Goal: Find specific page/section: Locate a particular part of the current website

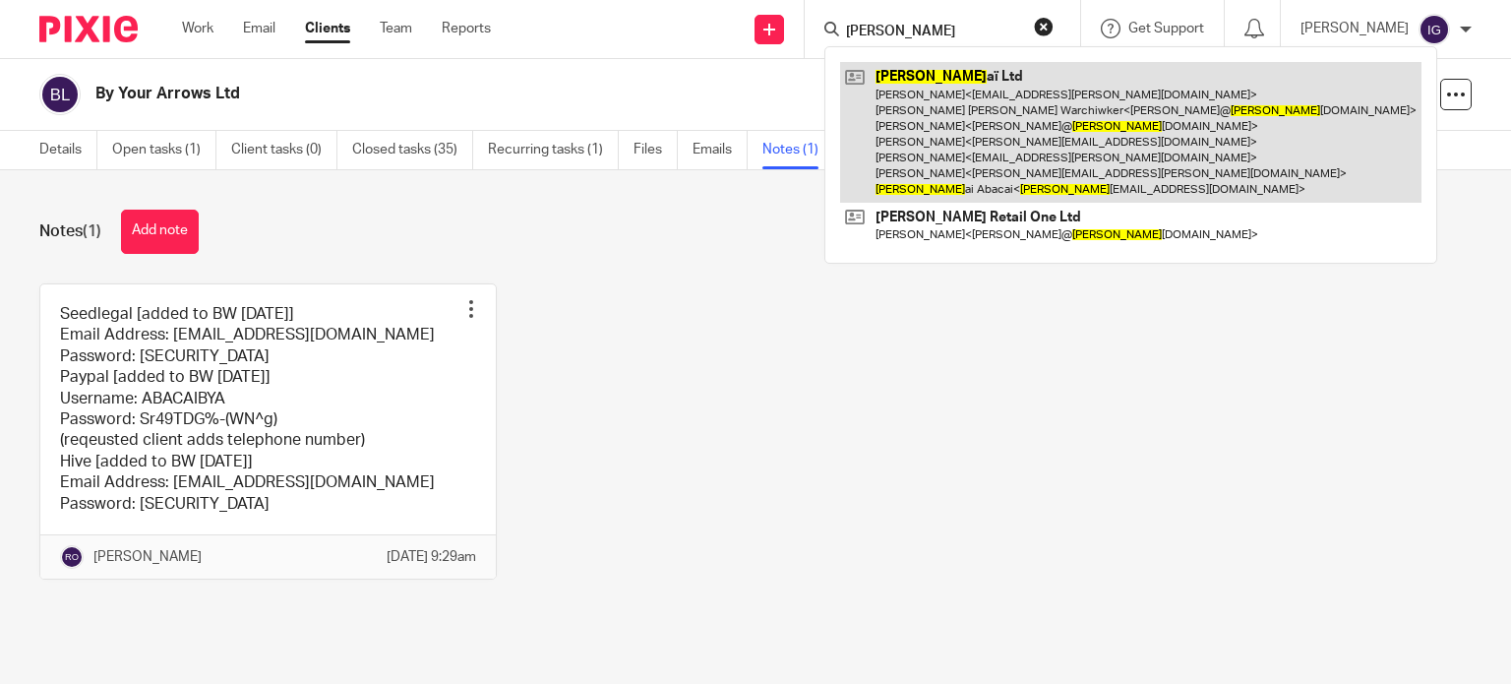
type input "[PERSON_NAME]"
click at [1003, 94] on link at bounding box center [1130, 132] width 581 height 141
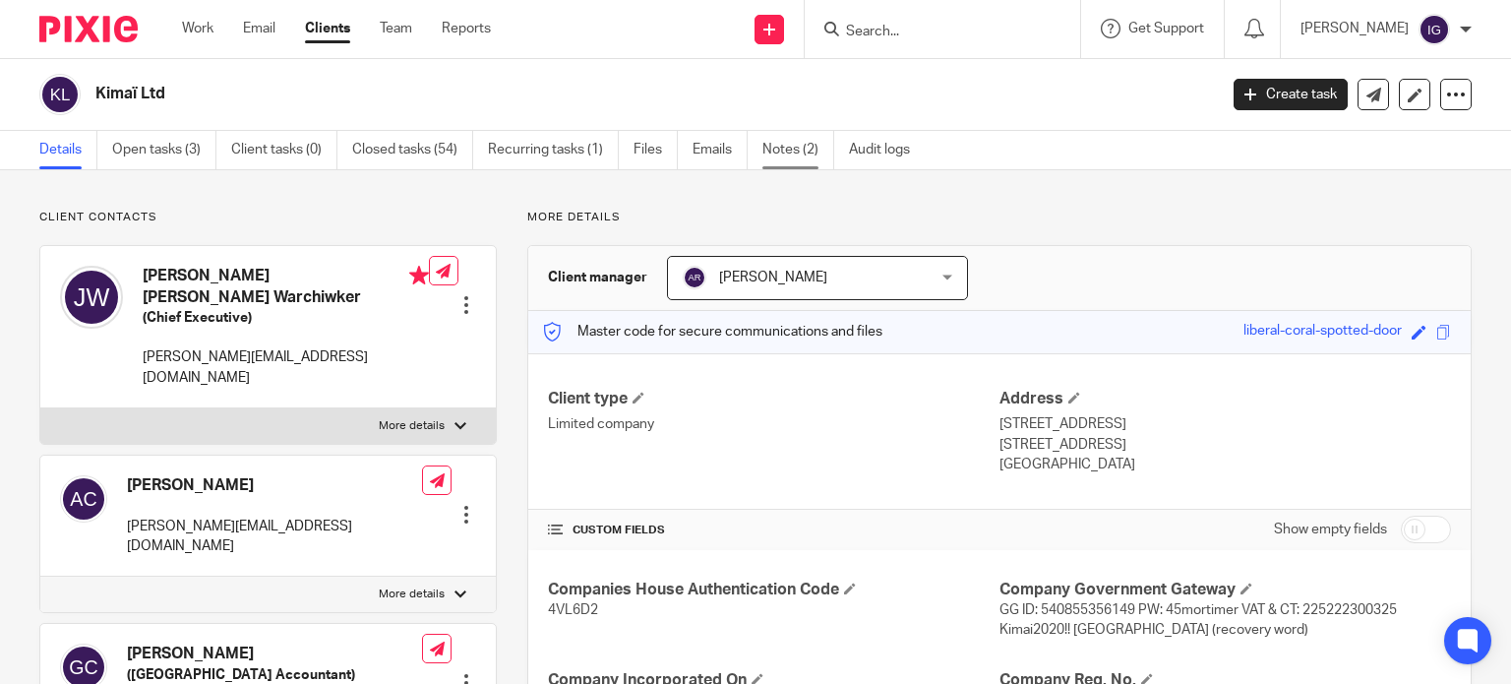
click at [779, 138] on link "Notes (2)" at bounding box center [798, 150] width 72 height 38
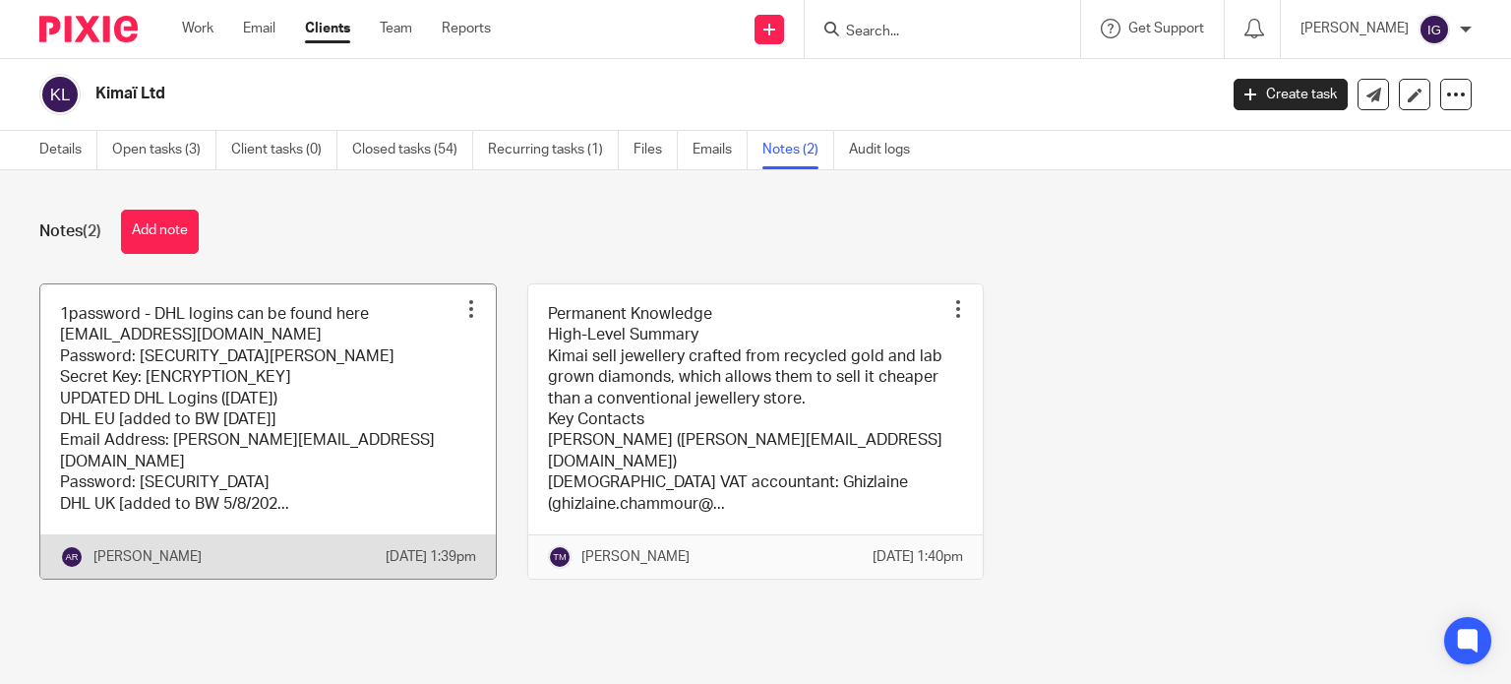
click at [344, 365] on link at bounding box center [267, 431] width 455 height 294
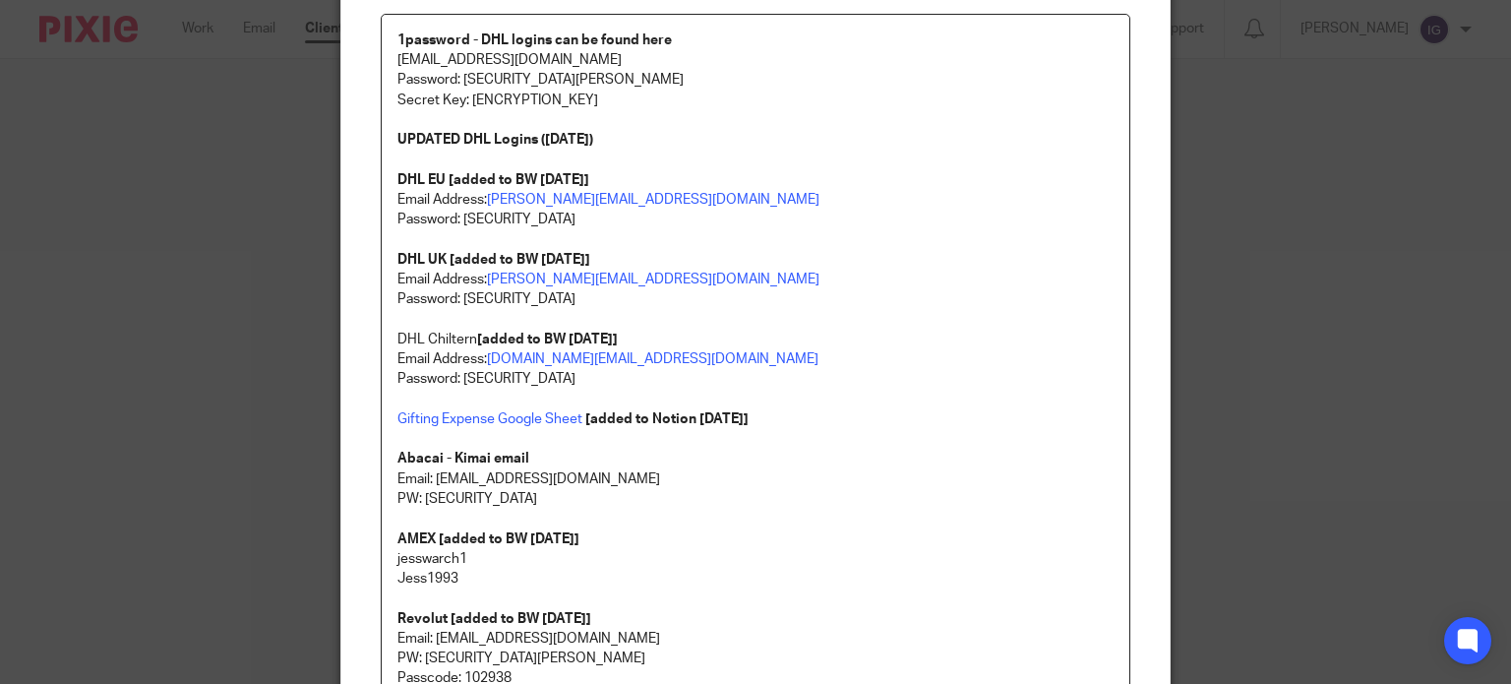
scroll to position [295, 0]
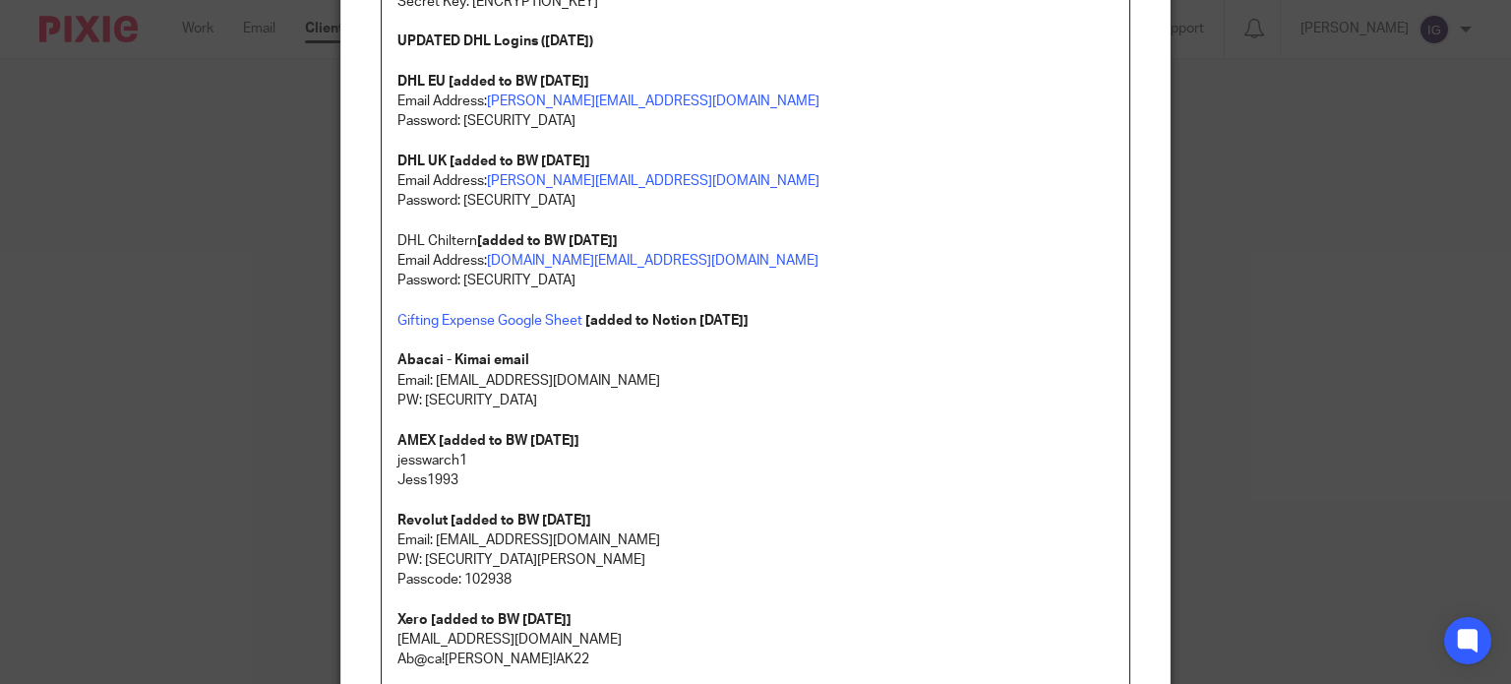
drag, startPoint x: 419, startPoint y: 398, endPoint x: 598, endPoint y: 400, distance: 179.1
click at [598, 400] on p "PW: [SECURITY_DATA]" at bounding box center [755, 401] width 717 height 20
copy p "GtCteXKASS3Mztgeryhege1"
